Goal: Information Seeking & Learning: Check status

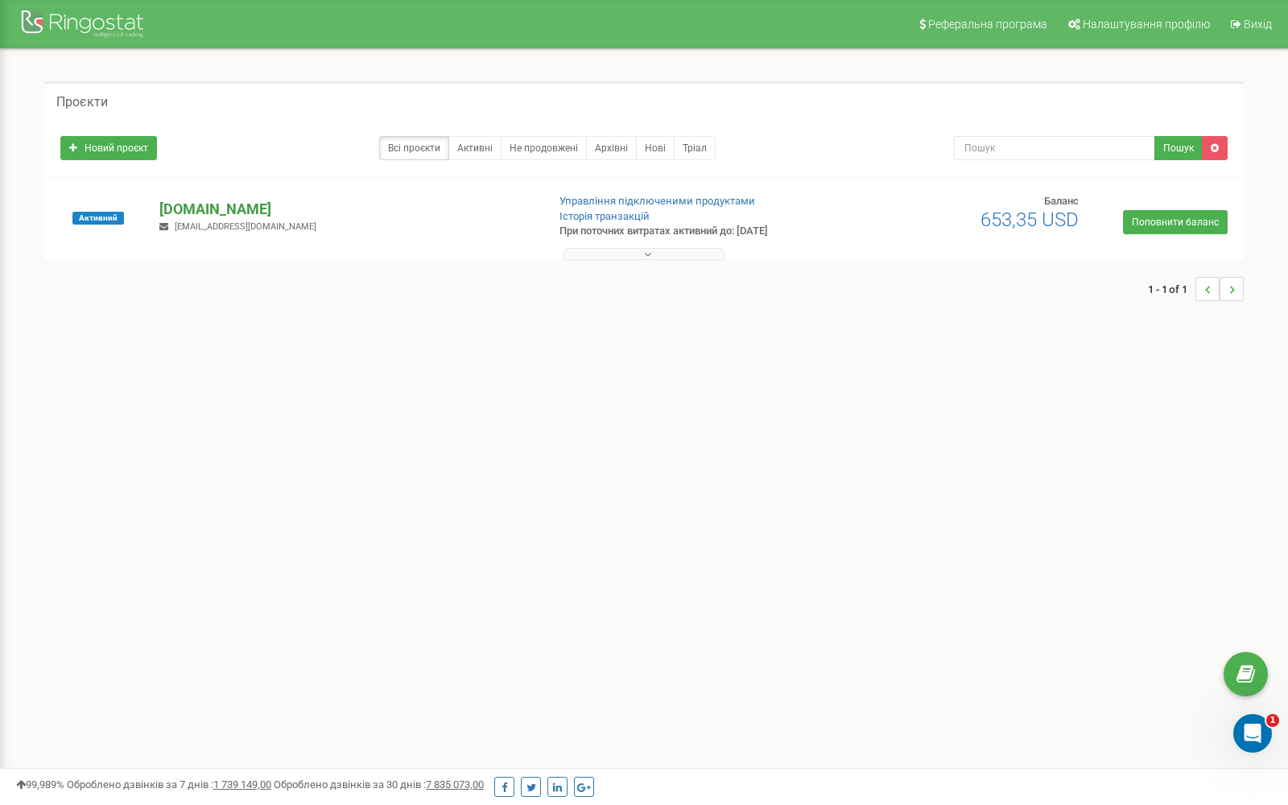
click at [202, 209] on p "[DOMAIN_NAME]" at bounding box center [345, 209] width 373 height 21
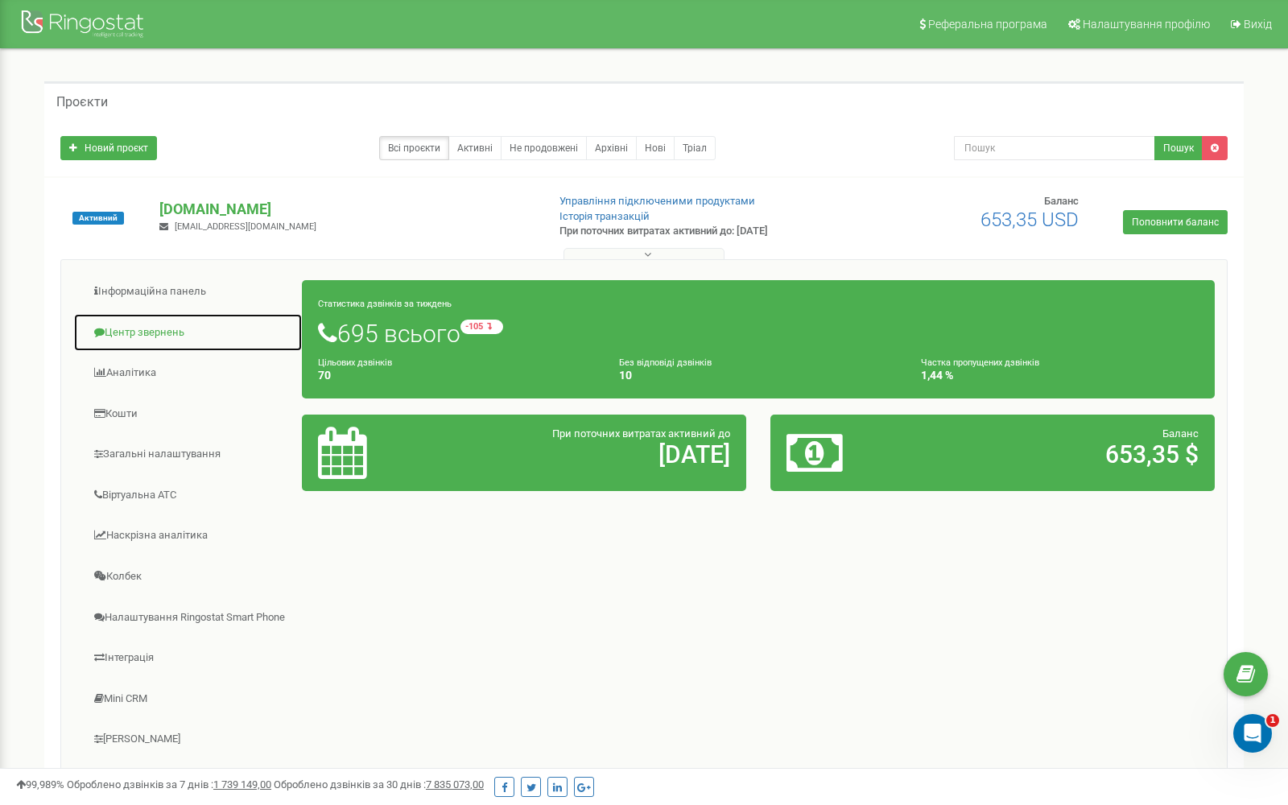
click at [131, 332] on link "Центр звернень" at bounding box center [187, 332] width 229 height 39
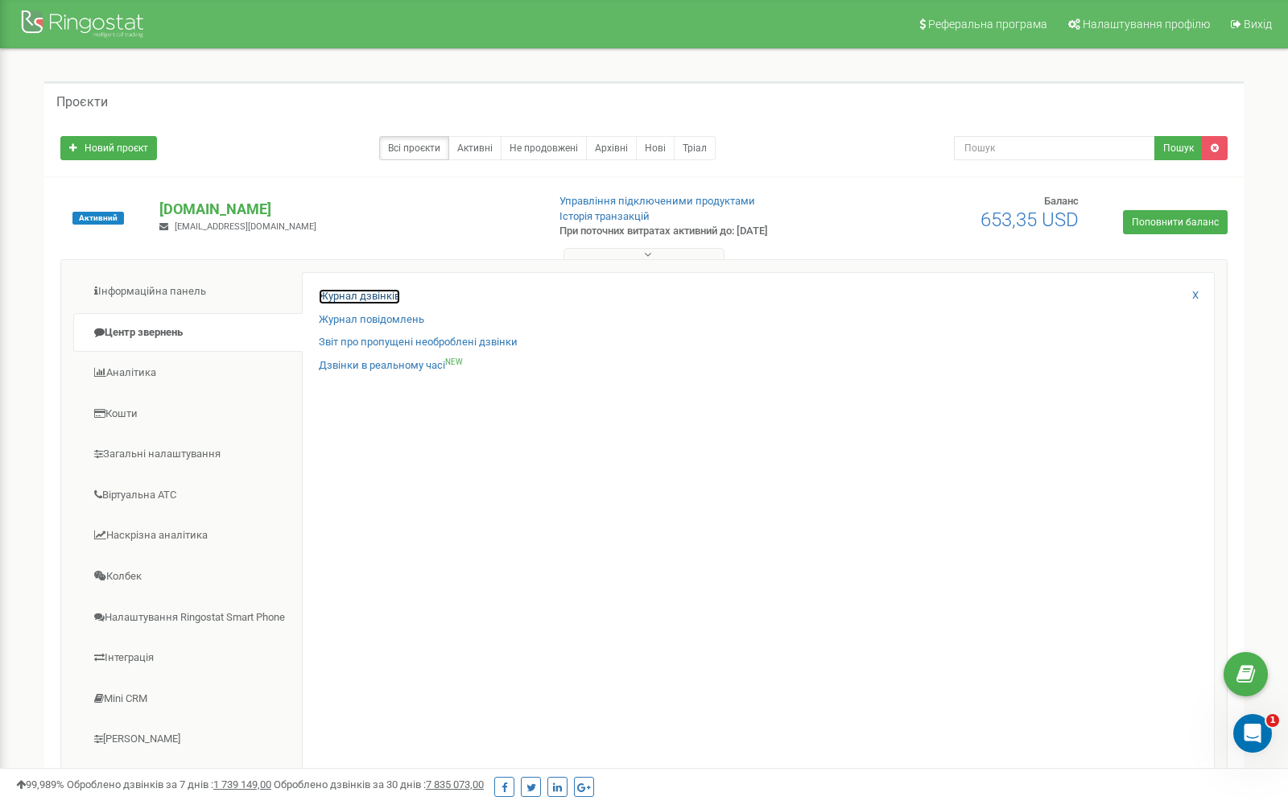
click at [357, 295] on link "Журнал дзвінків" at bounding box center [359, 296] width 81 height 15
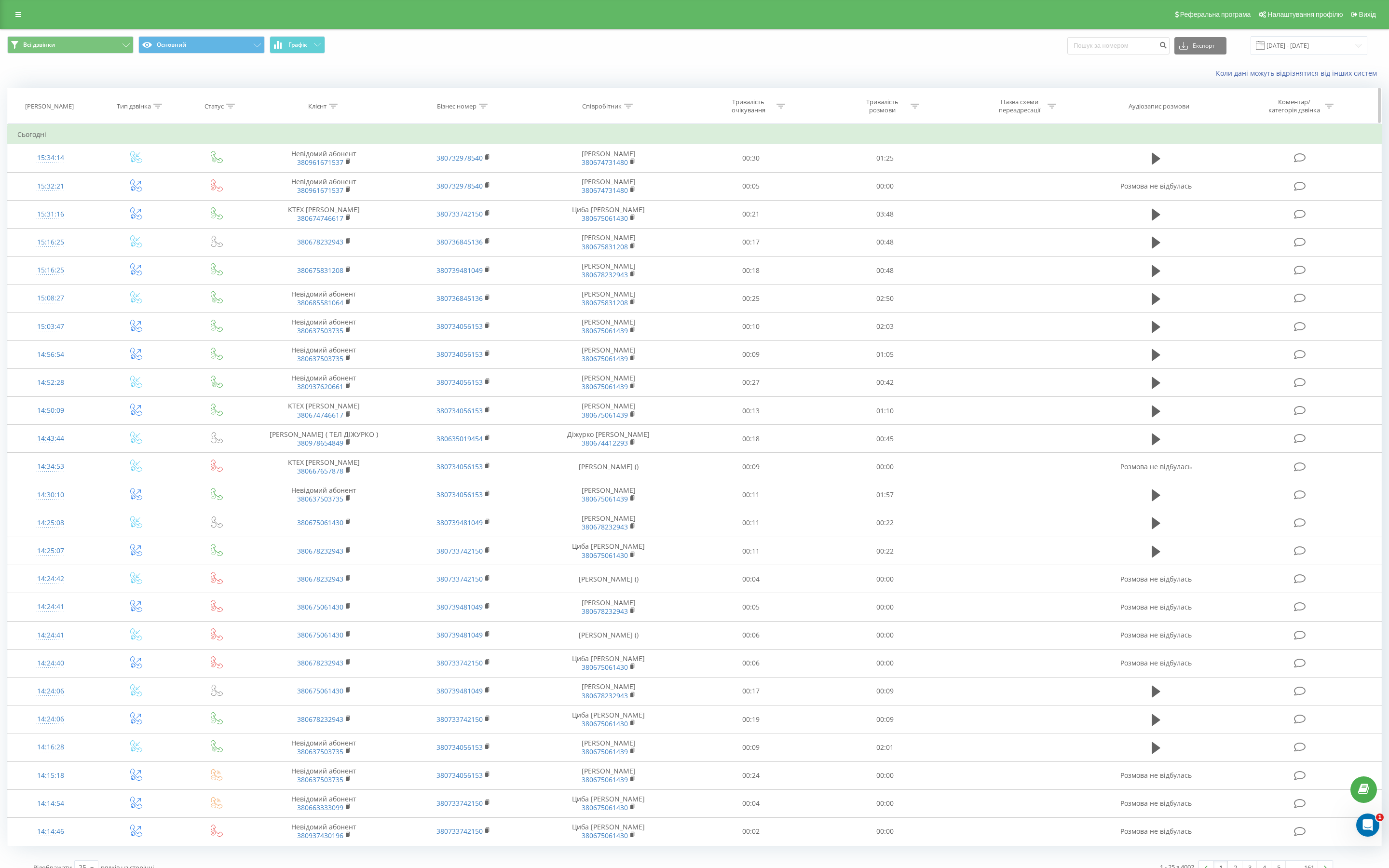
click at [334, 105] on icon at bounding box center [333, 106] width 8 height 5
click at [301, 175] on input "text" at bounding box center [324, 176] width 85 height 17
paste input "38 096 167 15 37"
type input "380961671537"
click at [354, 192] on span "OK" at bounding box center [344, 194] width 27 height 15
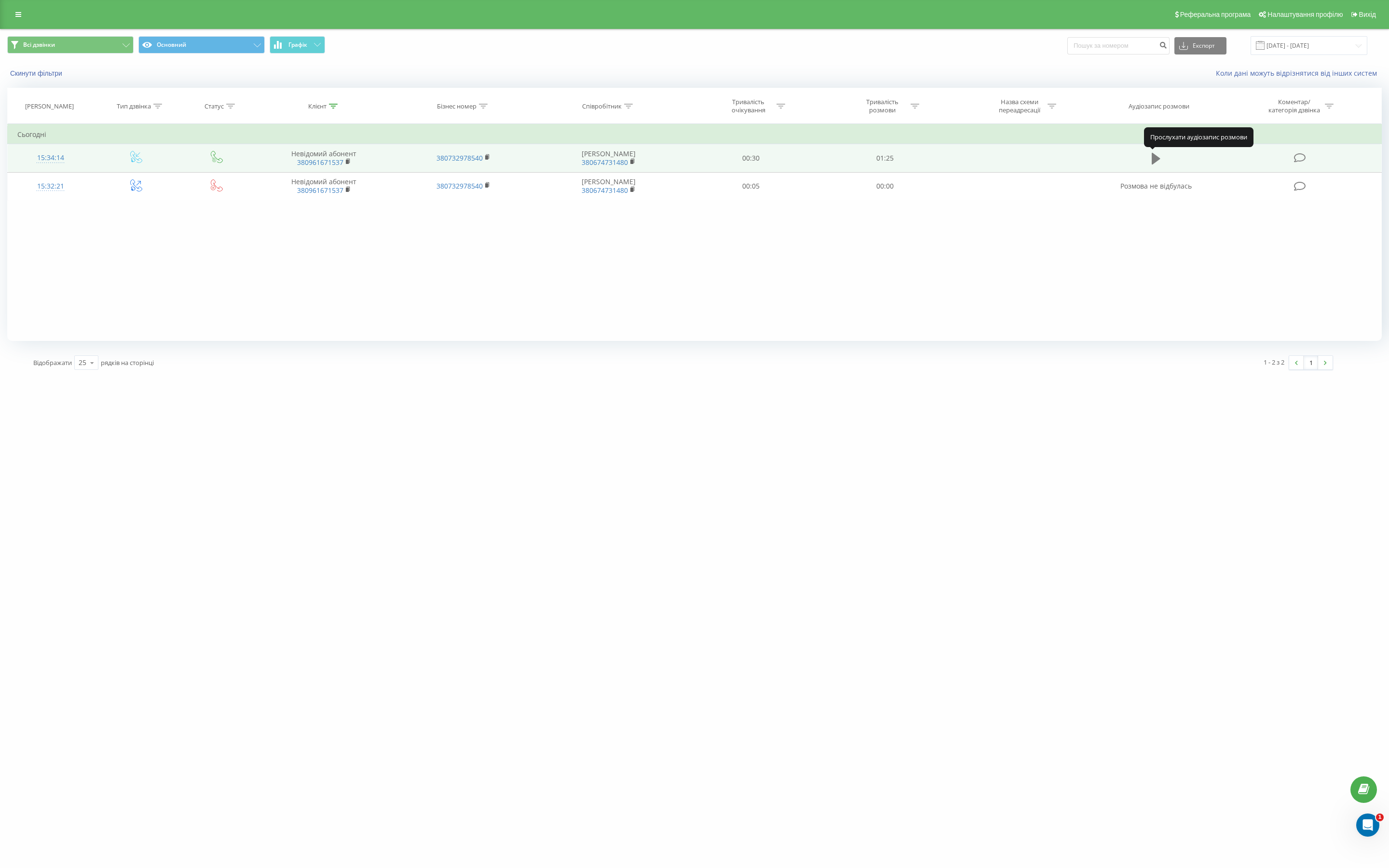
click at [1155, 158] on icon at bounding box center [1156, 158] width 8 height 11
